Goal: Use online tool/utility: Use online tool/utility

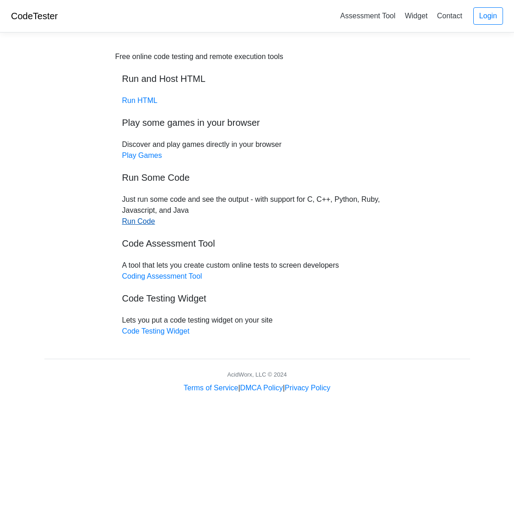
click at [130, 223] on link "Run Code" at bounding box center [138, 221] width 33 height 8
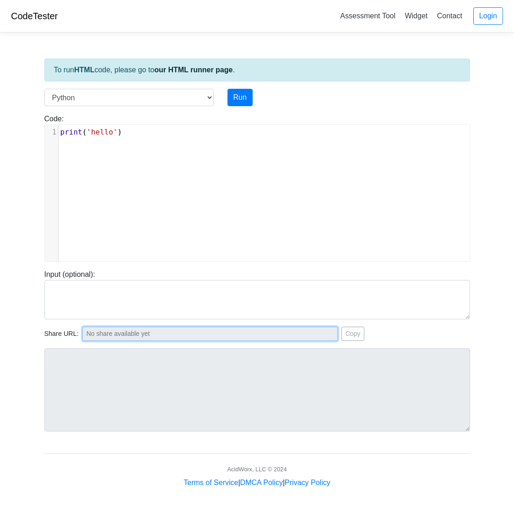
click at [152, 337] on input "text" at bounding box center [209, 334] width 255 height 14
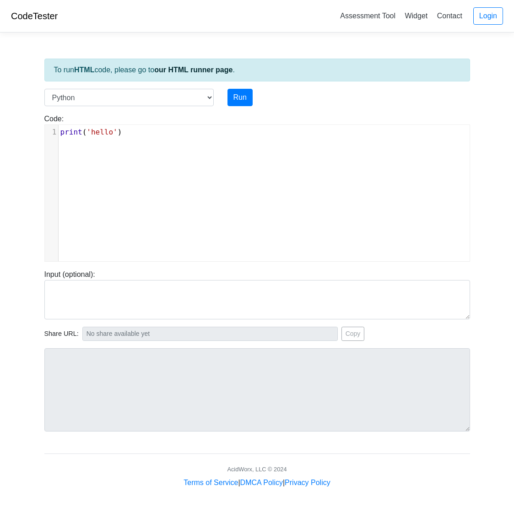
scroll to position [4, 0]
click at [159, 134] on pre "print ( 'hello' )" at bounding box center [264, 132] width 411 height 11
click at [112, 94] on select "C C++ Go Java Javascript Python Ruby" at bounding box center [128, 97] width 169 height 17
select select "c"
click at [44, 89] on select "C C++ Go Java Javascript Python Ruby" at bounding box center [128, 97] width 169 height 17
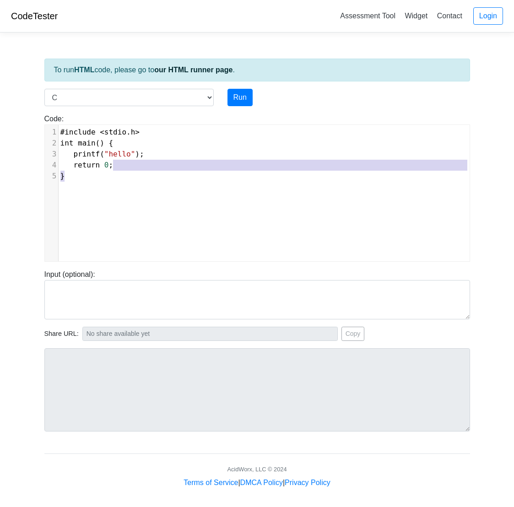
type textarea "#include <stdio.h> int main() { printf("hello"); return 0; }"
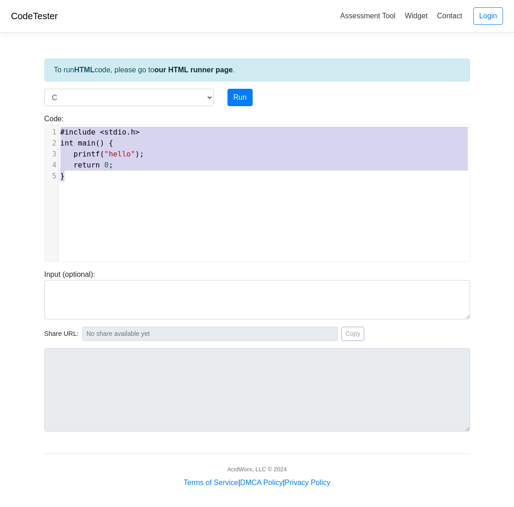
drag, startPoint x: 115, startPoint y: 163, endPoint x: -8, endPoint y: 114, distance: 132.0
click at [0, 114] on html "CodeTester Assessment Tool Widget Contact Login To run HTML code, please go to …" at bounding box center [257, 255] width 514 height 510
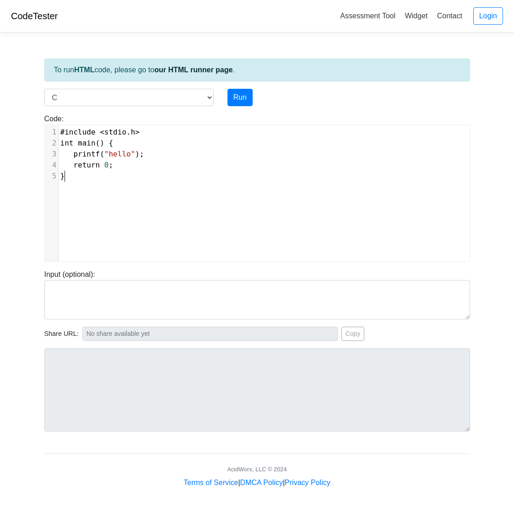
click at [129, 184] on div "​ x 1 #include < stdio . h > 2 int main () { 3 printf ( "hello" ); 4 return 0 ;…" at bounding box center [264, 200] width 438 height 150
type textarea "#include <stdio.h> int main() { printf("hello"); return 0; }"
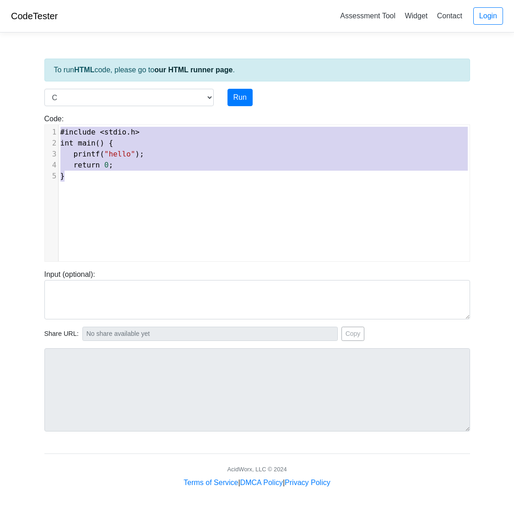
drag, startPoint x: 128, startPoint y: 183, endPoint x: 44, endPoint y: 107, distance: 113.3
click at [44, 107] on div "Code: #include <stdio.h> int main() { printf("hello"); return 0; } #include <st…" at bounding box center [257, 184] width 439 height 156
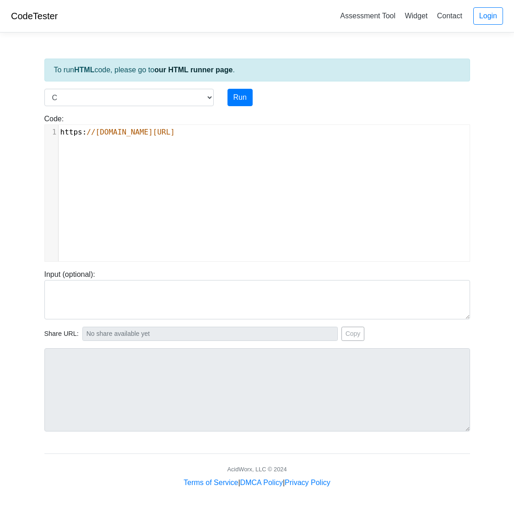
type textarea "/"
drag, startPoint x: 214, startPoint y: 145, endPoint x: 185, endPoint y: 135, distance: 30.2
click at [185, 135] on div "​ x 1 https : //[DOMAIN_NAME][URL]" at bounding box center [264, 200] width 438 height 150
type textarea "[URL][DOMAIN_NAME]"
drag, startPoint x: 232, startPoint y: 135, endPoint x: 54, endPoint y: 130, distance: 178.0
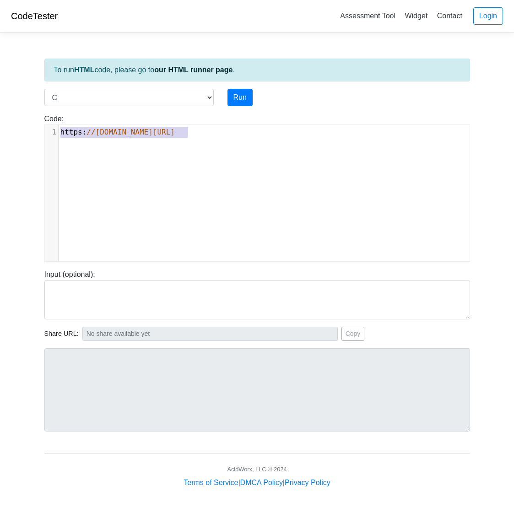
click at [59, 130] on div "1 https : //[DOMAIN_NAME][URL]" at bounding box center [264, 132] width 411 height 11
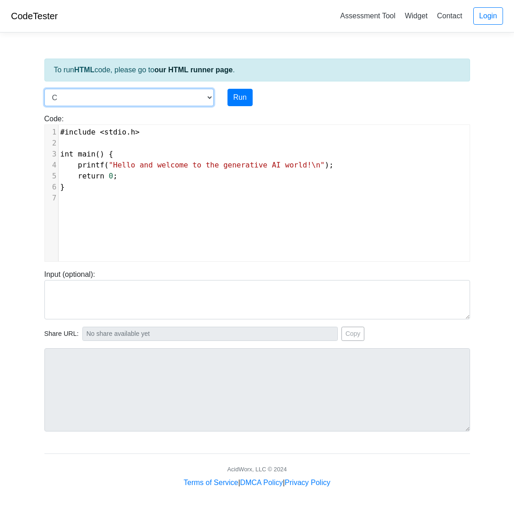
click at [153, 97] on select "C C++ Go Java Javascript Python Ruby" at bounding box center [128, 97] width 169 height 17
click at [44, 89] on select "C C++ Go Java Javascript Python Ruby" at bounding box center [128, 97] width 169 height 17
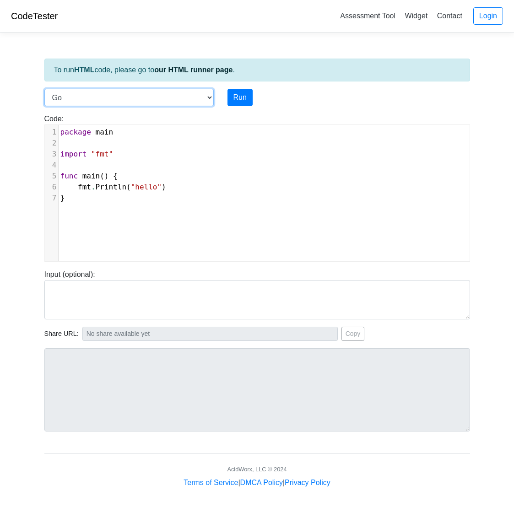
click at [141, 97] on select "C C++ Go Java Javascript Python Ruby" at bounding box center [128, 97] width 169 height 17
click at [44, 89] on select "C C++ Go Java Javascript Python Ruby" at bounding box center [128, 97] width 169 height 17
click at [127, 101] on select "C C++ Go Java Javascript Python Ruby" at bounding box center [128, 97] width 169 height 17
click at [44, 89] on select "C C++ Go Java Javascript Python Ruby" at bounding box center [128, 97] width 169 height 17
click at [117, 97] on select "C C++ Go Java Javascript Python Ruby" at bounding box center [128, 97] width 169 height 17
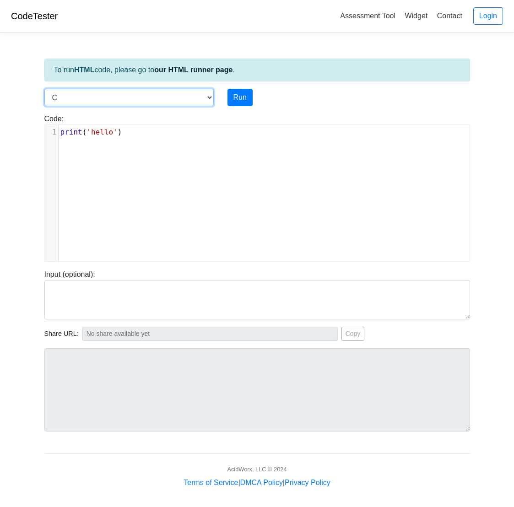
click at [44, 89] on select "C C++ Go Java Javascript Python Ruby" at bounding box center [128, 97] width 169 height 17
click at [97, 100] on select "C C++ Go Java Javascript Python Ruby" at bounding box center [128, 97] width 169 height 17
click at [44, 89] on select "C C++ Go Java Javascript Python Ruby" at bounding box center [128, 97] width 169 height 17
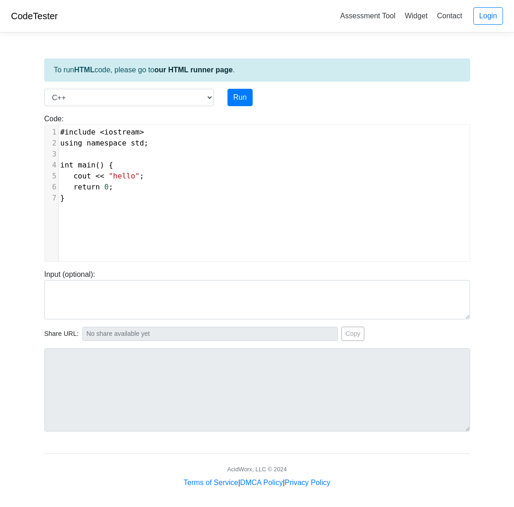
click at [98, 112] on div "Code: #include <iostream> using namespace std; int main() { cout << "hello"; re…" at bounding box center [257, 184] width 439 height 156
click at [94, 96] on select "C C++ Go Java Javascript Python Ruby" at bounding box center [128, 97] width 169 height 17
click at [44, 89] on select "C C++ Go Java Javascript Python Ruby" at bounding box center [128, 97] width 169 height 17
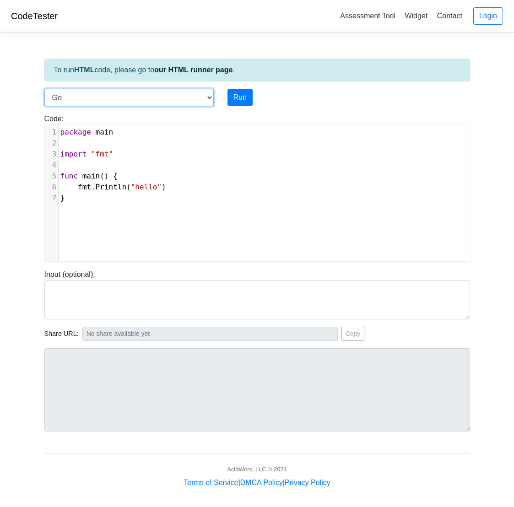
click at [100, 101] on select "C C++ Go Java Javascript Python Ruby" at bounding box center [128, 97] width 169 height 17
click at [44, 89] on select "C C++ Go Java Javascript Python Ruby" at bounding box center [128, 97] width 169 height 17
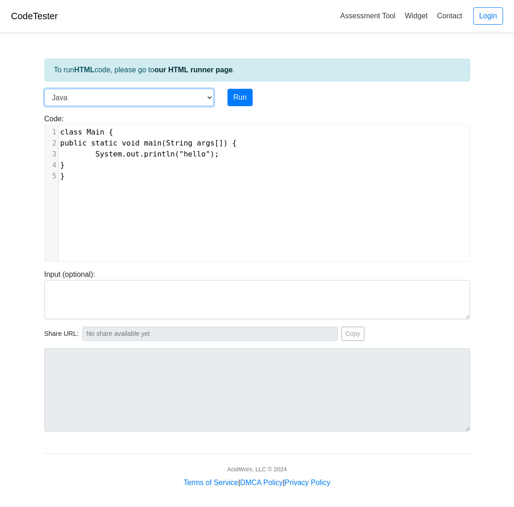
click at [102, 101] on select "C C++ Go Java Javascript Python Ruby" at bounding box center [128, 97] width 169 height 17
click at [44, 89] on select "C C++ Go Java Javascript Python Ruby" at bounding box center [128, 97] width 169 height 17
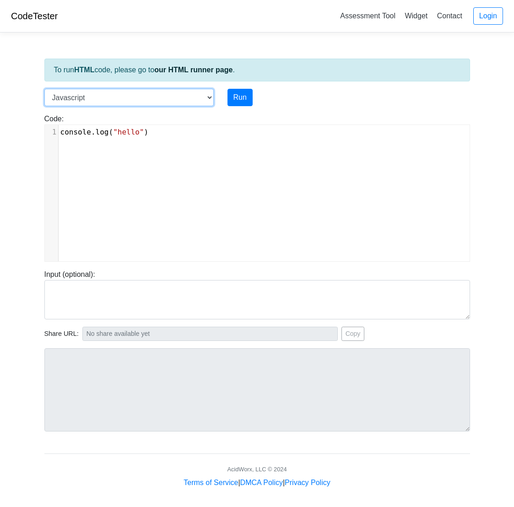
click at [100, 105] on select "C C++ Go Java Javascript Python Ruby" at bounding box center [128, 97] width 169 height 17
click at [44, 89] on select "C C++ Go Java Javascript Python Ruby" at bounding box center [128, 97] width 169 height 17
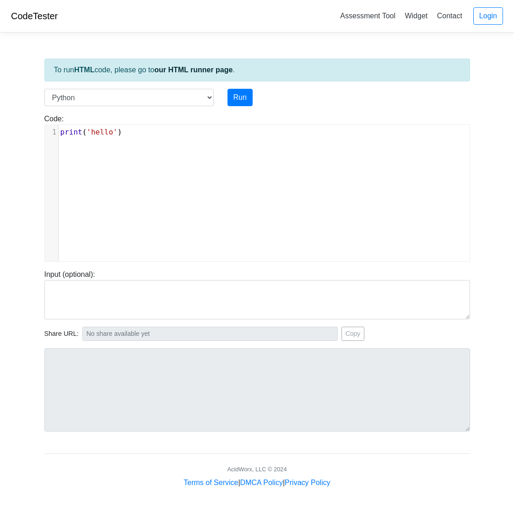
click at [100, 109] on div "Code: print('hello') xxxxxxxxxx 1 print ( 'hello' )" at bounding box center [257, 184] width 439 height 156
click at [100, 107] on div "Code: print('hello') xxxxxxxxxx 1 print ( 'hello' )" at bounding box center [257, 184] width 439 height 156
click at [97, 103] on select "C C++ Go Java Javascript Python Ruby" at bounding box center [128, 97] width 169 height 17
click at [44, 89] on select "C C++ Go Java Javascript Python Ruby" at bounding box center [128, 97] width 169 height 17
click at [98, 98] on select "C C++ Go Java Javascript Python Ruby" at bounding box center [128, 97] width 169 height 17
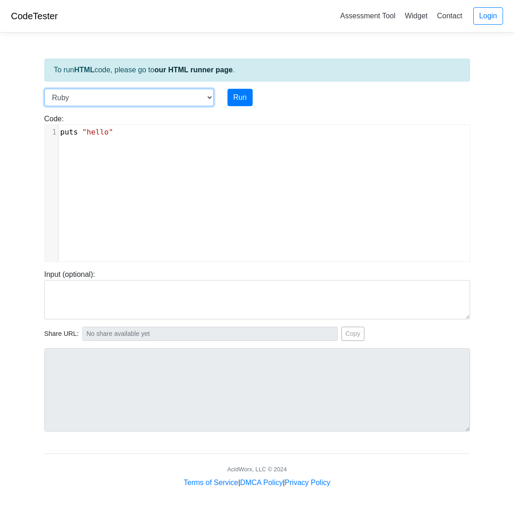
select select "c"
click at [44, 89] on select "C C++ Go Java Javascript Python Ruby" at bounding box center [128, 97] width 169 height 17
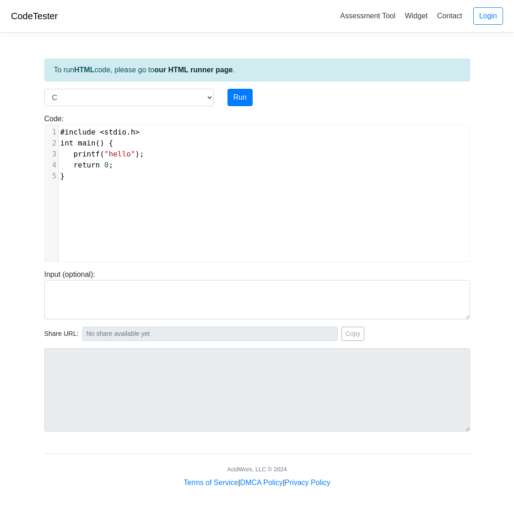
type textarea "#include <stdio.h> int main() { printf("hello"); return 0; }"
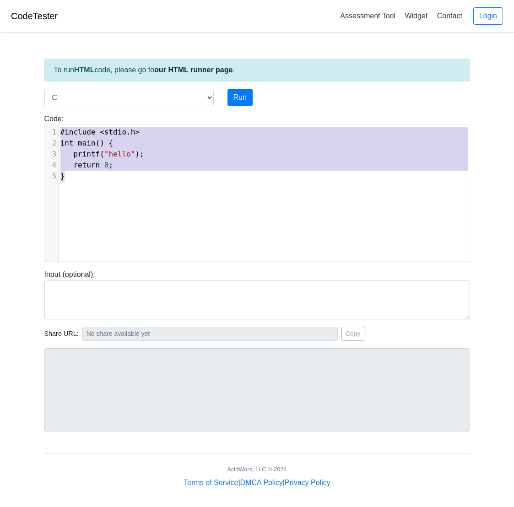
drag, startPoint x: 114, startPoint y: 189, endPoint x: 35, endPoint y: 115, distance: 108.7
click at [35, 115] on body "CodeTester Assessment Tool Widget Contact Login To run HTML code, please go to …" at bounding box center [257, 244] width 514 height 488
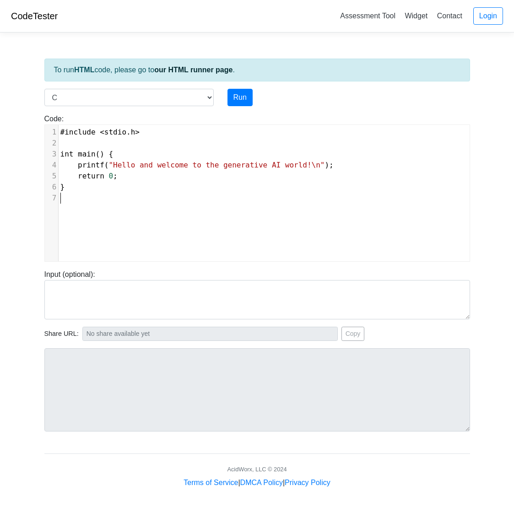
scroll to position [3, 0]
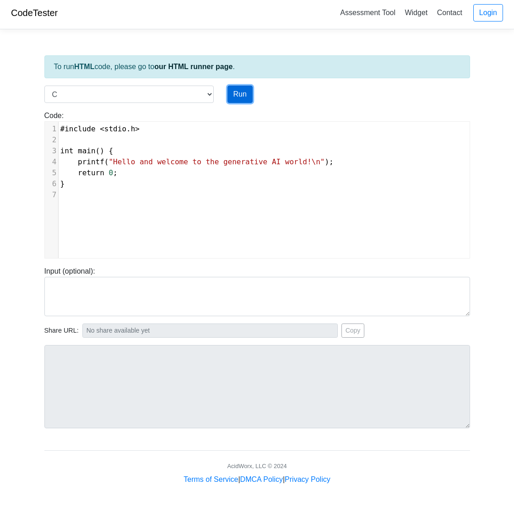
click at [236, 96] on button "Run" at bounding box center [239, 94] width 25 height 17
type input "[URL][DOMAIN_NAME]"
type textarea "Stdout: Hello and welcome to the generative AI world!"
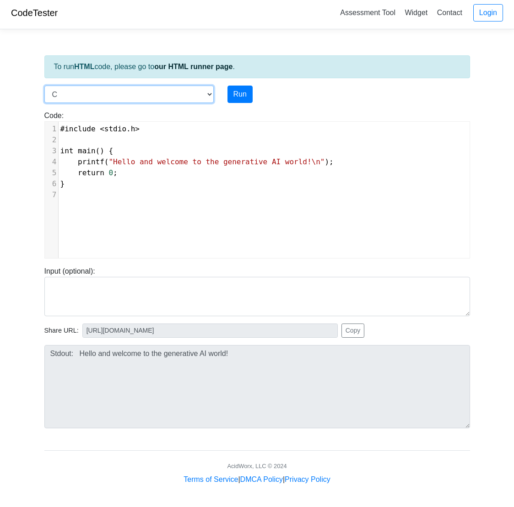
click at [158, 91] on select "C C++ Go Java Javascript Python Ruby" at bounding box center [128, 94] width 169 height 17
select select "javascript"
click at [44, 86] on select "C C++ Go Java Javascript Python Ruby" at bounding box center [128, 94] width 169 height 17
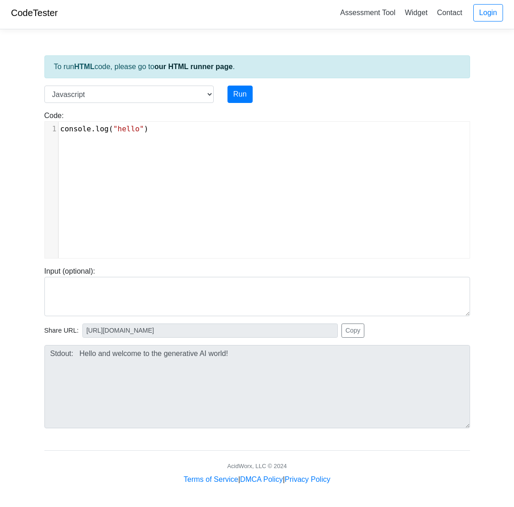
drag, startPoint x: 106, startPoint y: 160, endPoint x: 135, endPoint y: 143, distance: 33.6
click at [107, 156] on div "xxxxxxxxxx 1 console . log ( "hello" )" at bounding box center [264, 197] width 438 height 150
type textarea "console.log("hello")"
drag, startPoint x: 161, startPoint y: 128, endPoint x: 19, endPoint y: 120, distance: 142.9
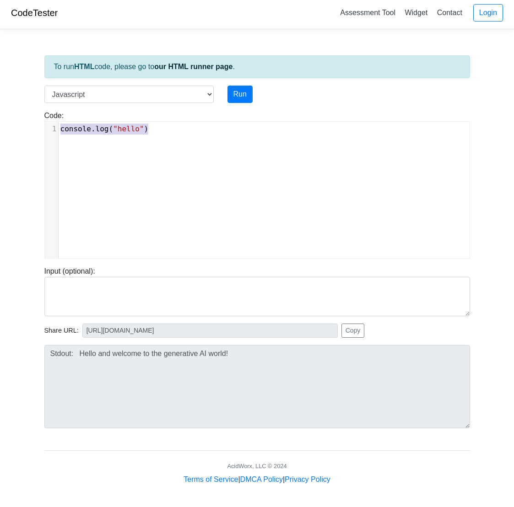
click at [19, 120] on body "CodeTester Assessment Tool Widget Contact Login To run HTML code, please go to …" at bounding box center [257, 241] width 514 height 488
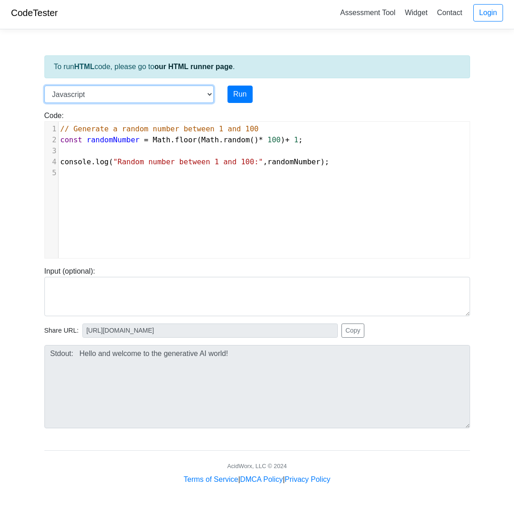
click at [129, 101] on select "C C++ Go Java Javascript Python Ruby" at bounding box center [128, 94] width 169 height 17
select select "python"
click at [44, 86] on select "C C++ Go Java Javascript Python Ruby" at bounding box center [128, 94] width 169 height 17
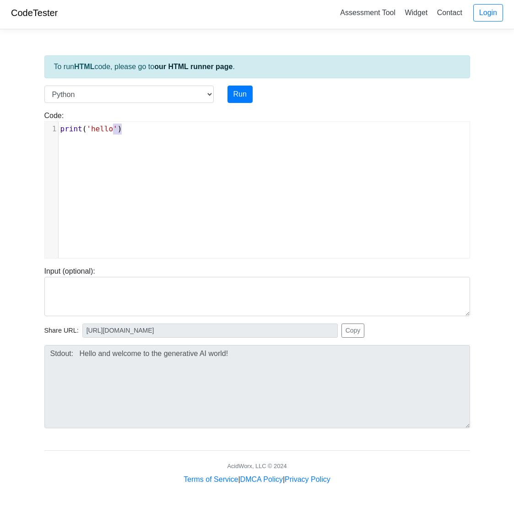
type textarea "print('hello')"
drag, startPoint x: 134, startPoint y: 130, endPoint x: 52, endPoint y: 128, distance: 82.8
click at [59, 128] on div "1 print ( 'hello' )" at bounding box center [264, 128] width 411 height 11
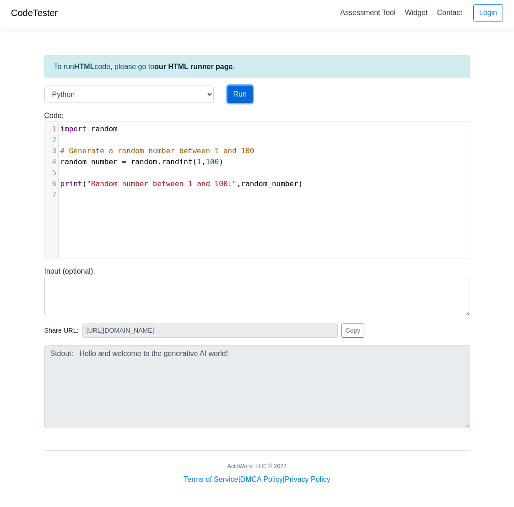
click at [238, 94] on button "Run" at bounding box center [239, 94] width 25 height 17
type input "[URL][DOMAIN_NAME]"
type textarea "Stdout: Random number between 1 and 100: 69"
